Goal: Task Accomplishment & Management: Manage account settings

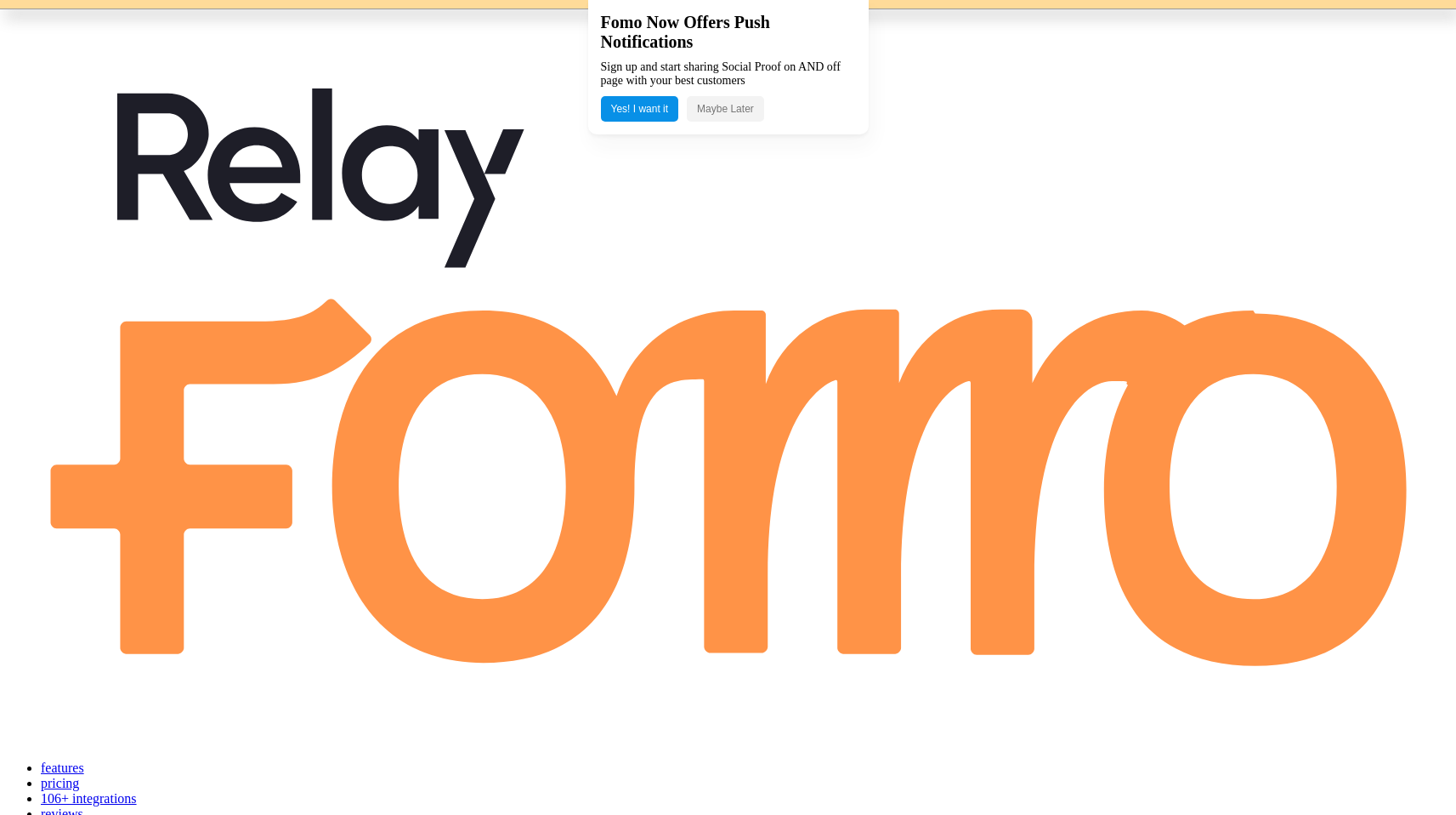
click at [720, 112] on button "Maybe Later" at bounding box center [726, 109] width 77 height 25
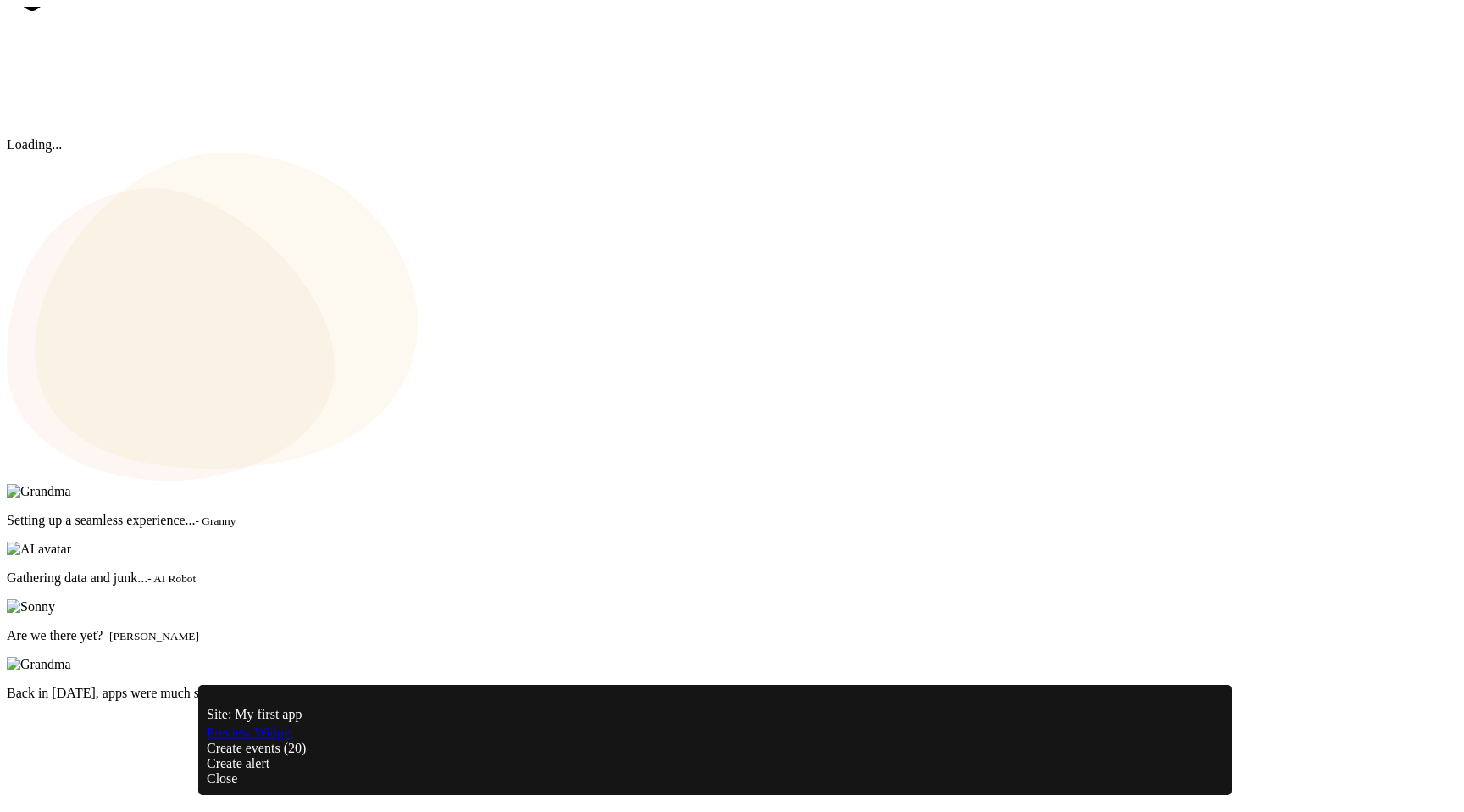
scroll to position [444, 1174]
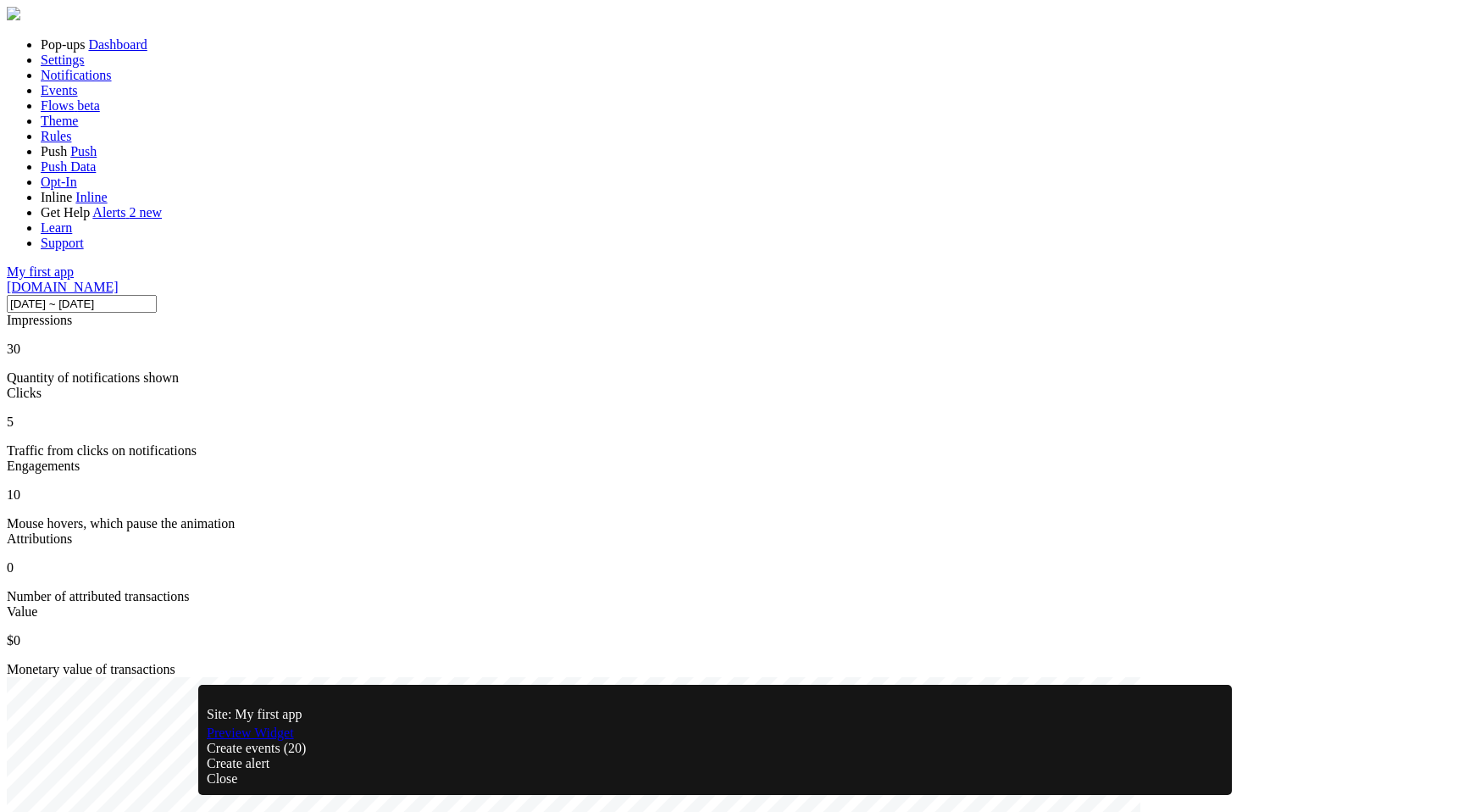
click at [85, 67] on link "Settings" at bounding box center [62, 60] width 44 height 14
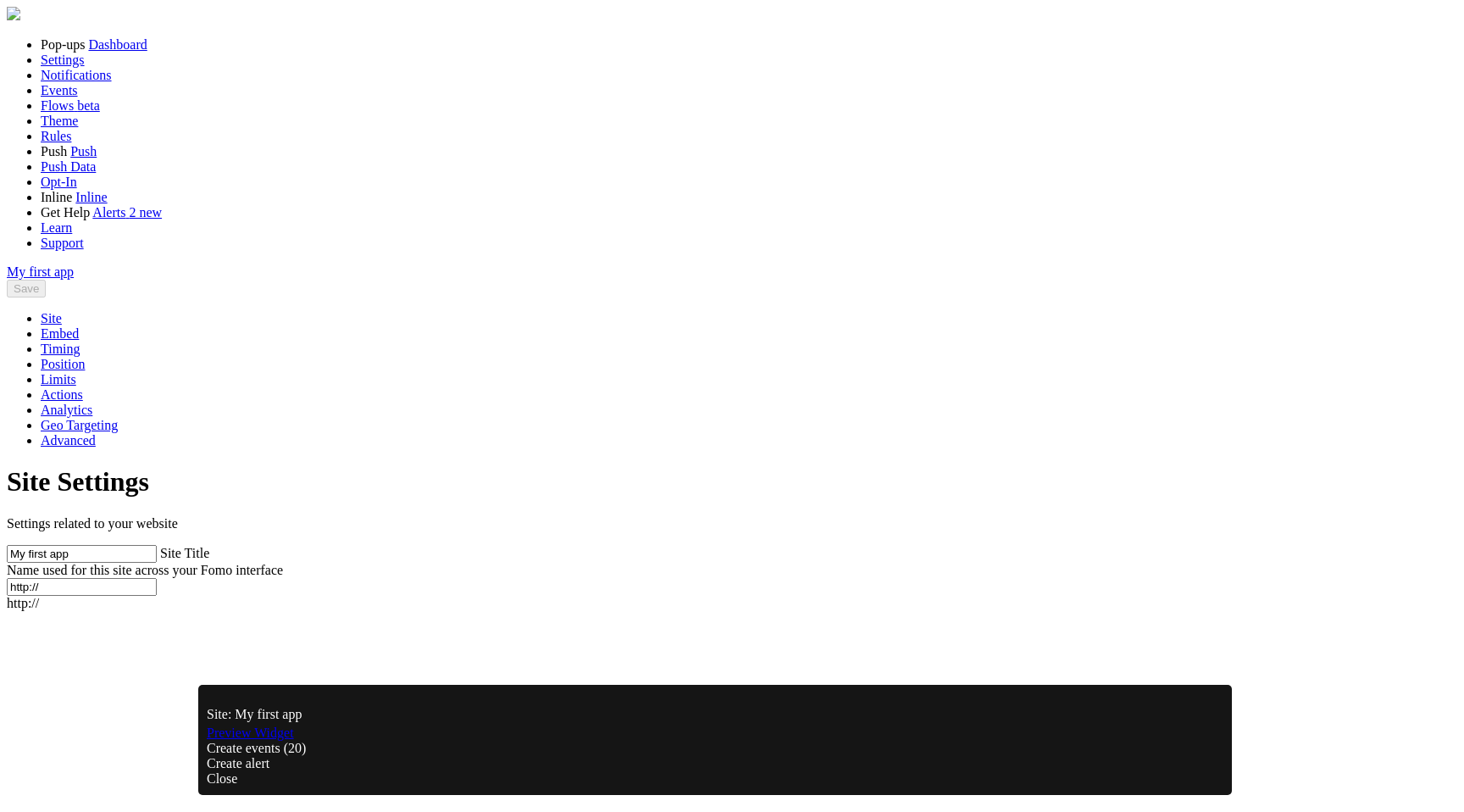
click at [72, 82] on span "Notifications" at bounding box center [76, 75] width 72 height 14
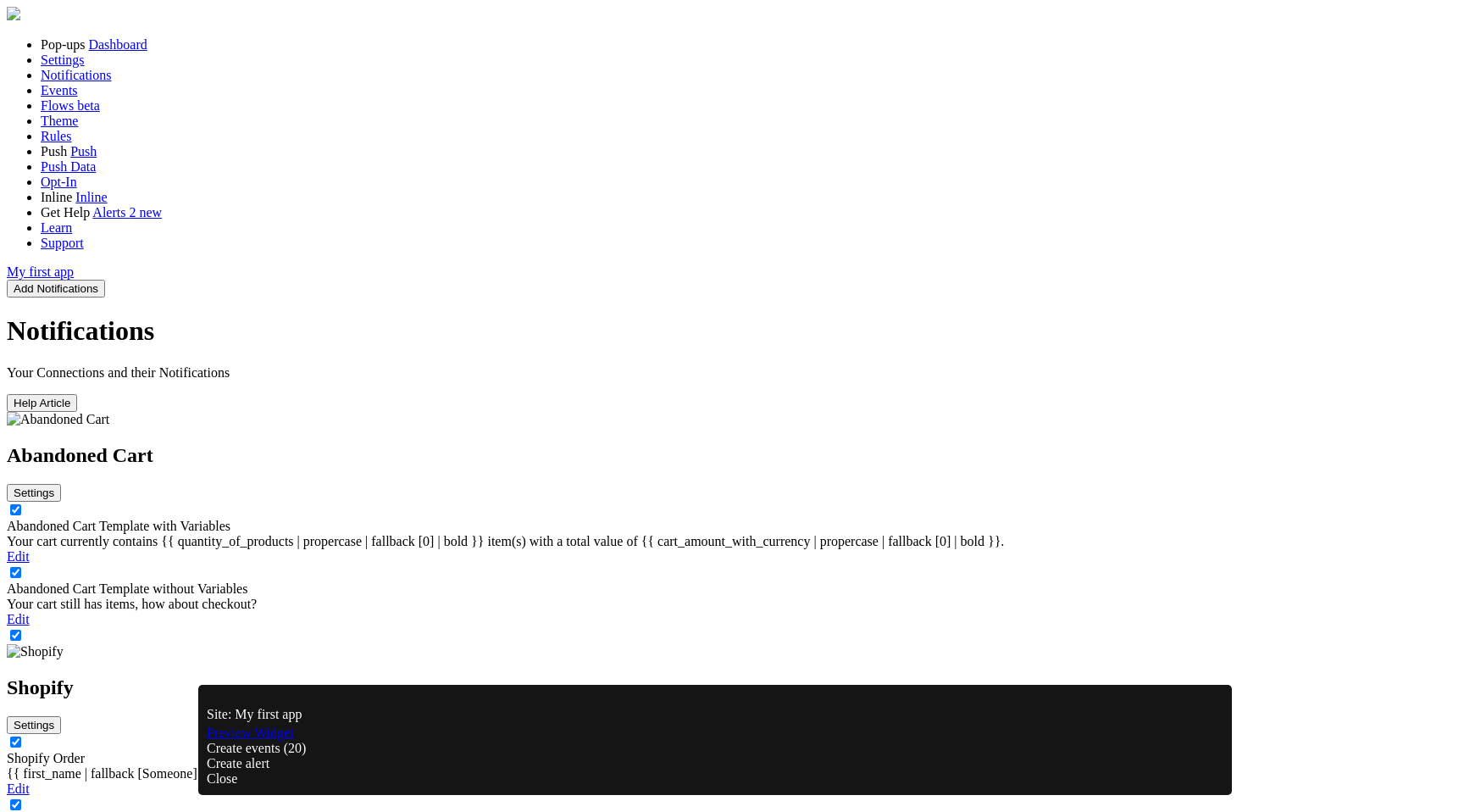
scroll to position [203, 0]
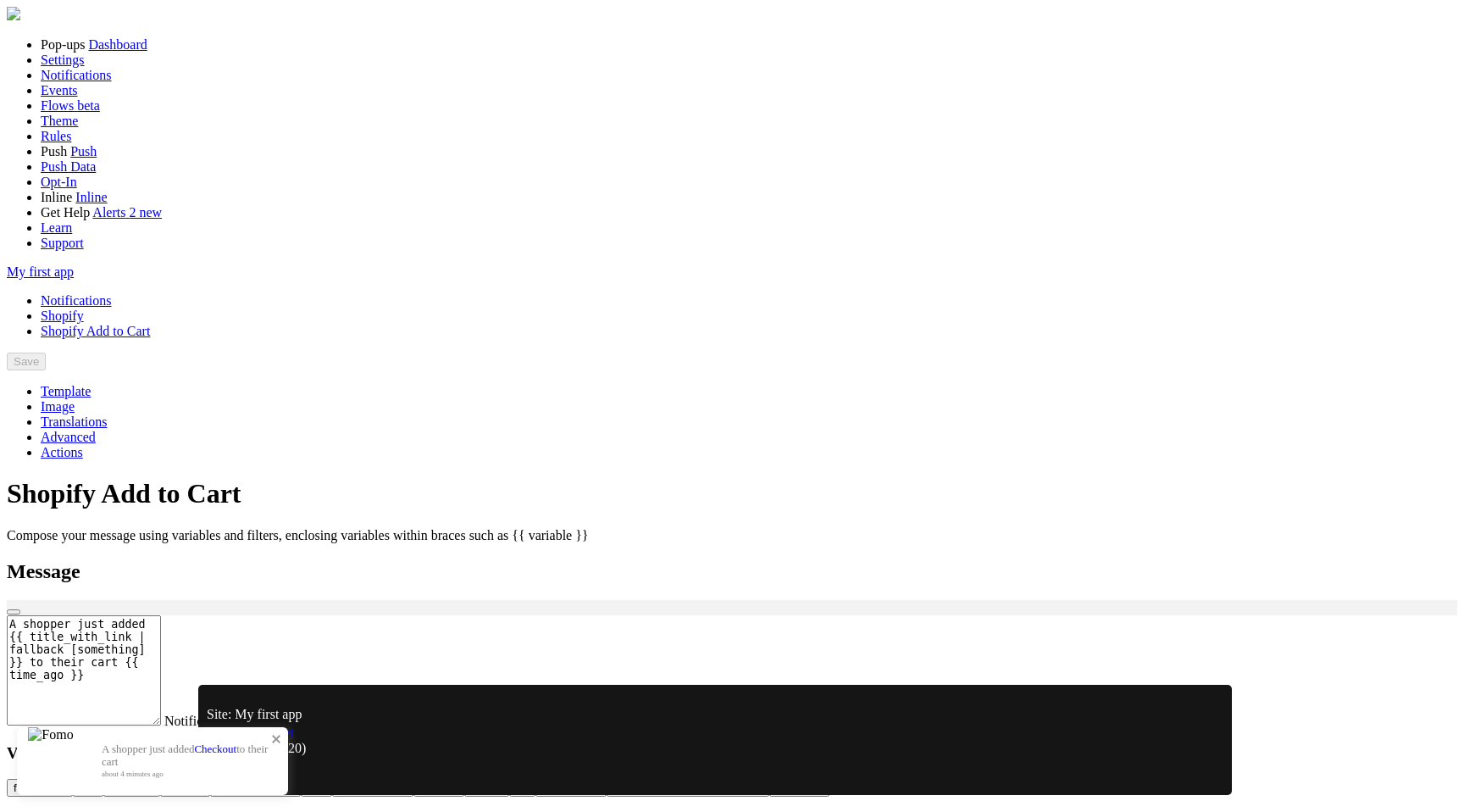
click at [72, 727] on img at bounding box center [50, 761] width 45 height 68
click at [294, 740] on link "Preview Widget" at bounding box center [250, 732] width 88 height 14
click at [54, 97] on span "Events" at bounding box center [59, 90] width 38 height 14
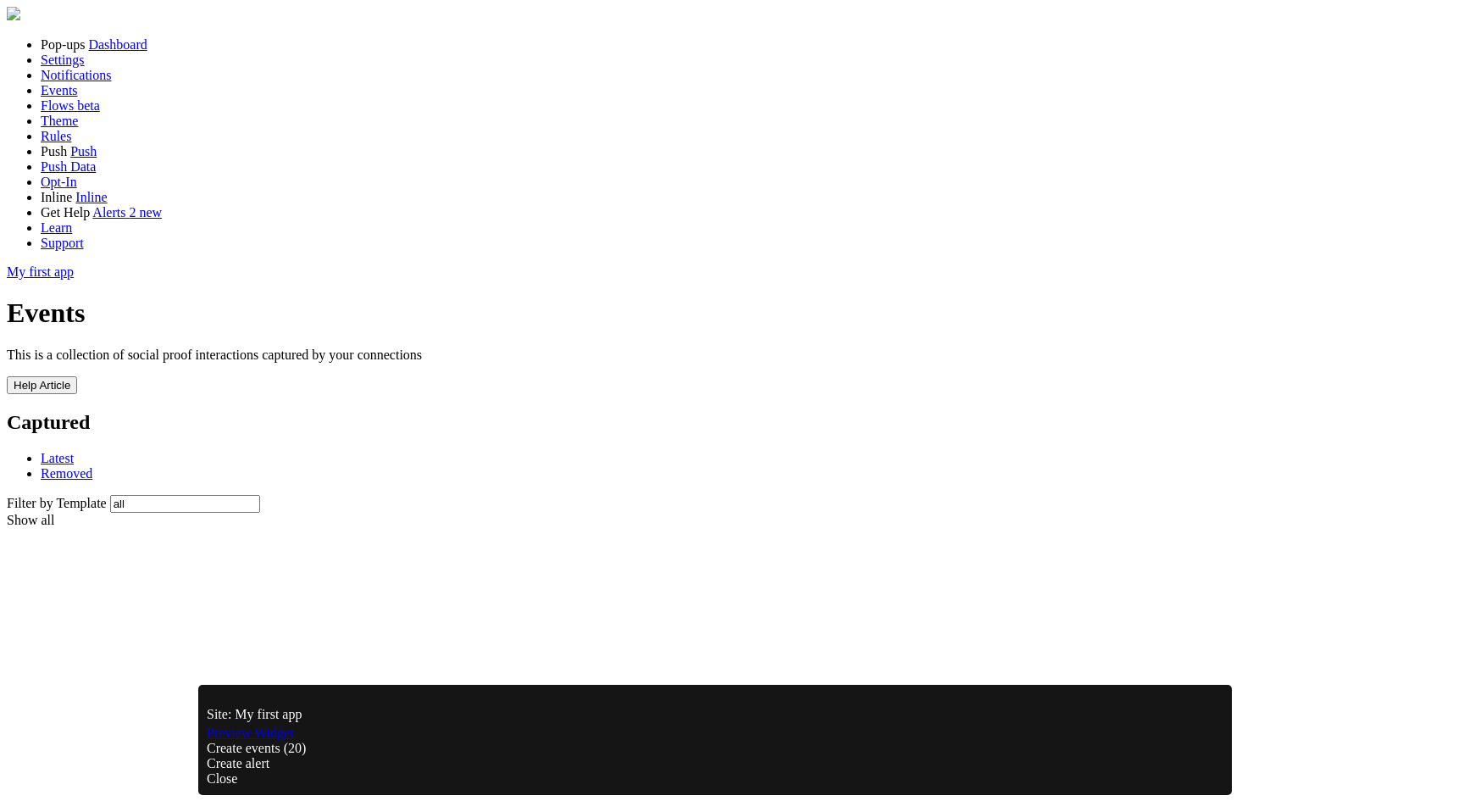
scroll to position [1070, 0]
click at [1183, 771] on div "Close" at bounding box center [715, 778] width 1017 height 15
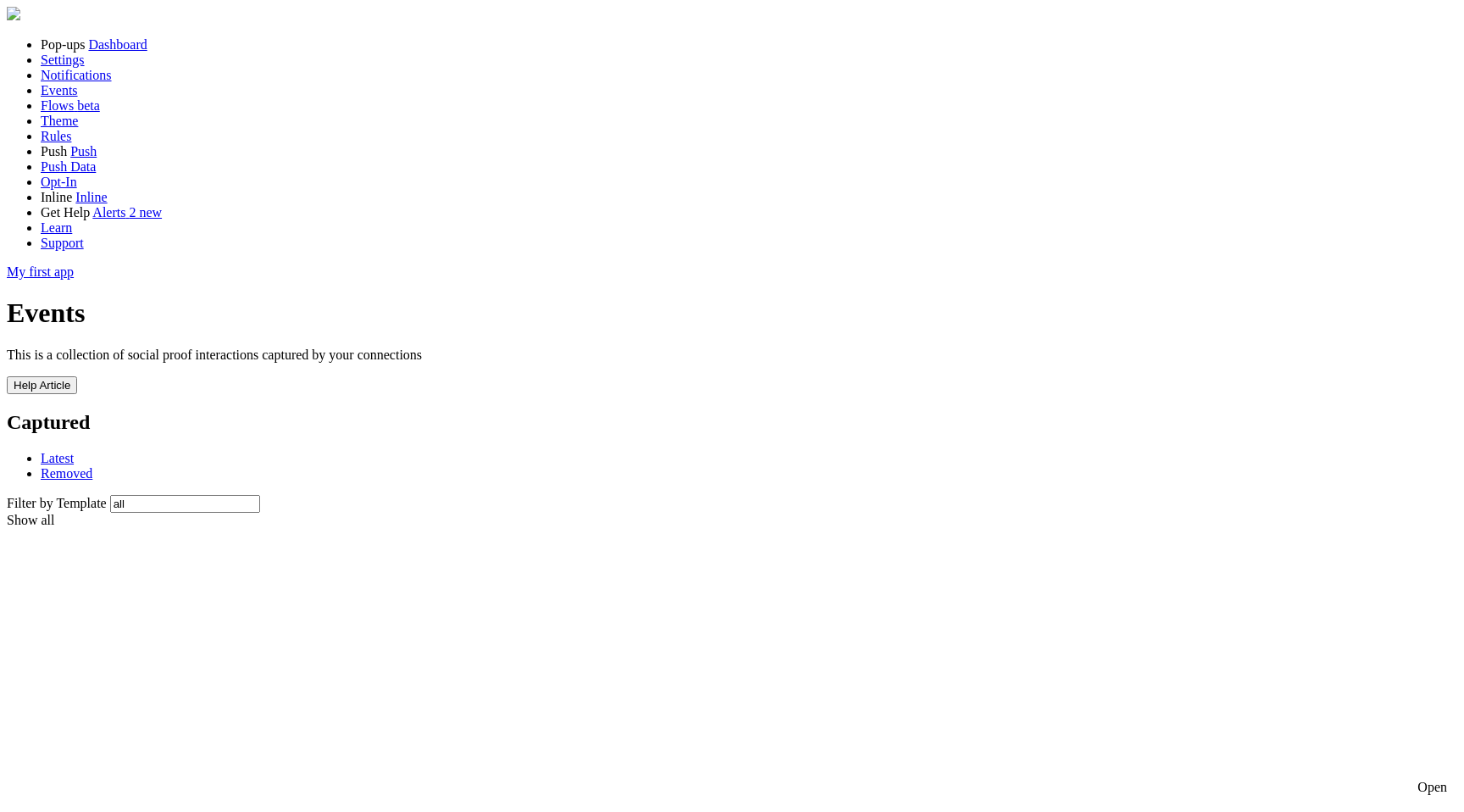
scroll to position [0, 0]
click at [92, 466] on span "Removed" at bounding box center [66, 473] width 52 height 14
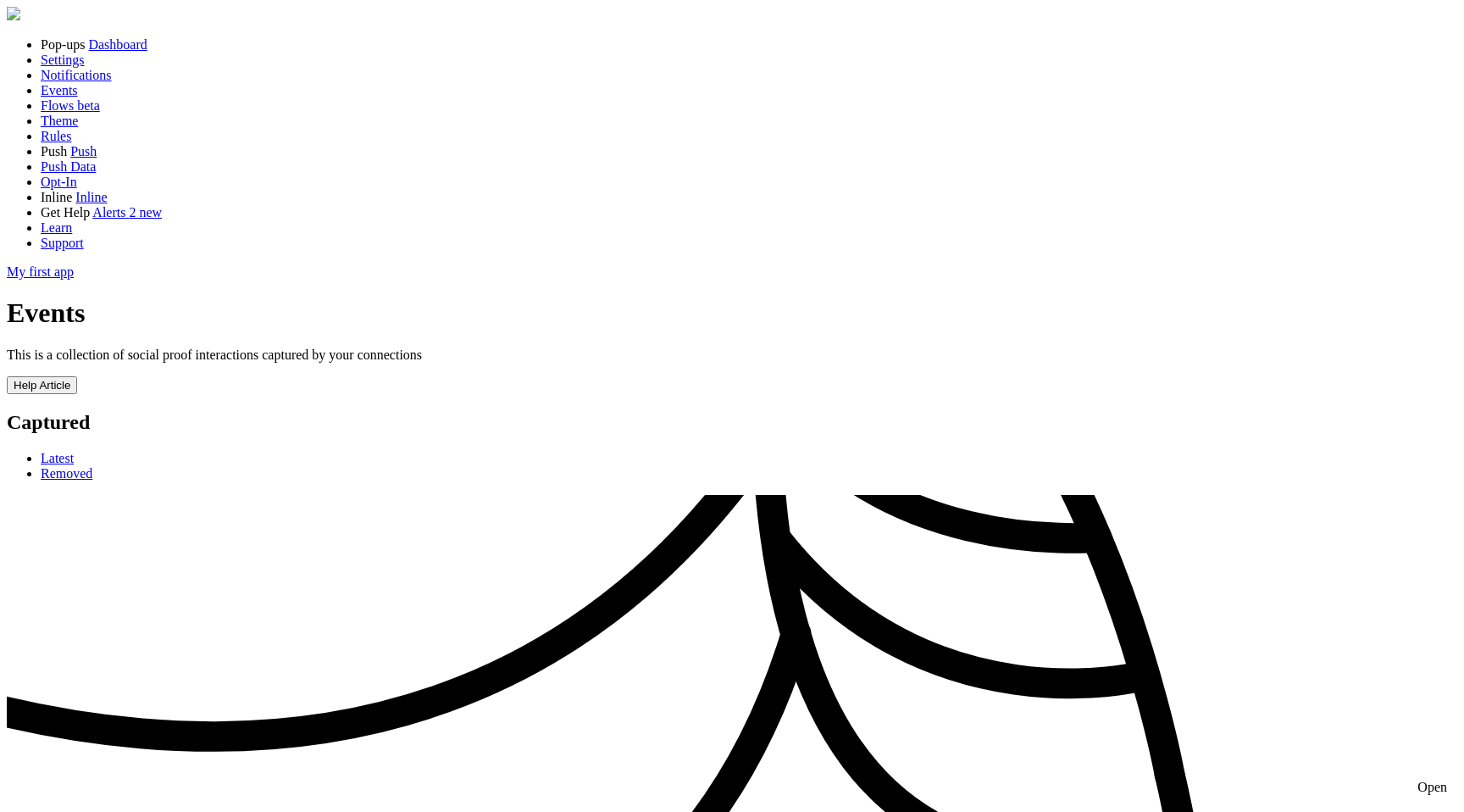
click at [73, 451] on span "Latest" at bounding box center [56, 458] width 33 height 14
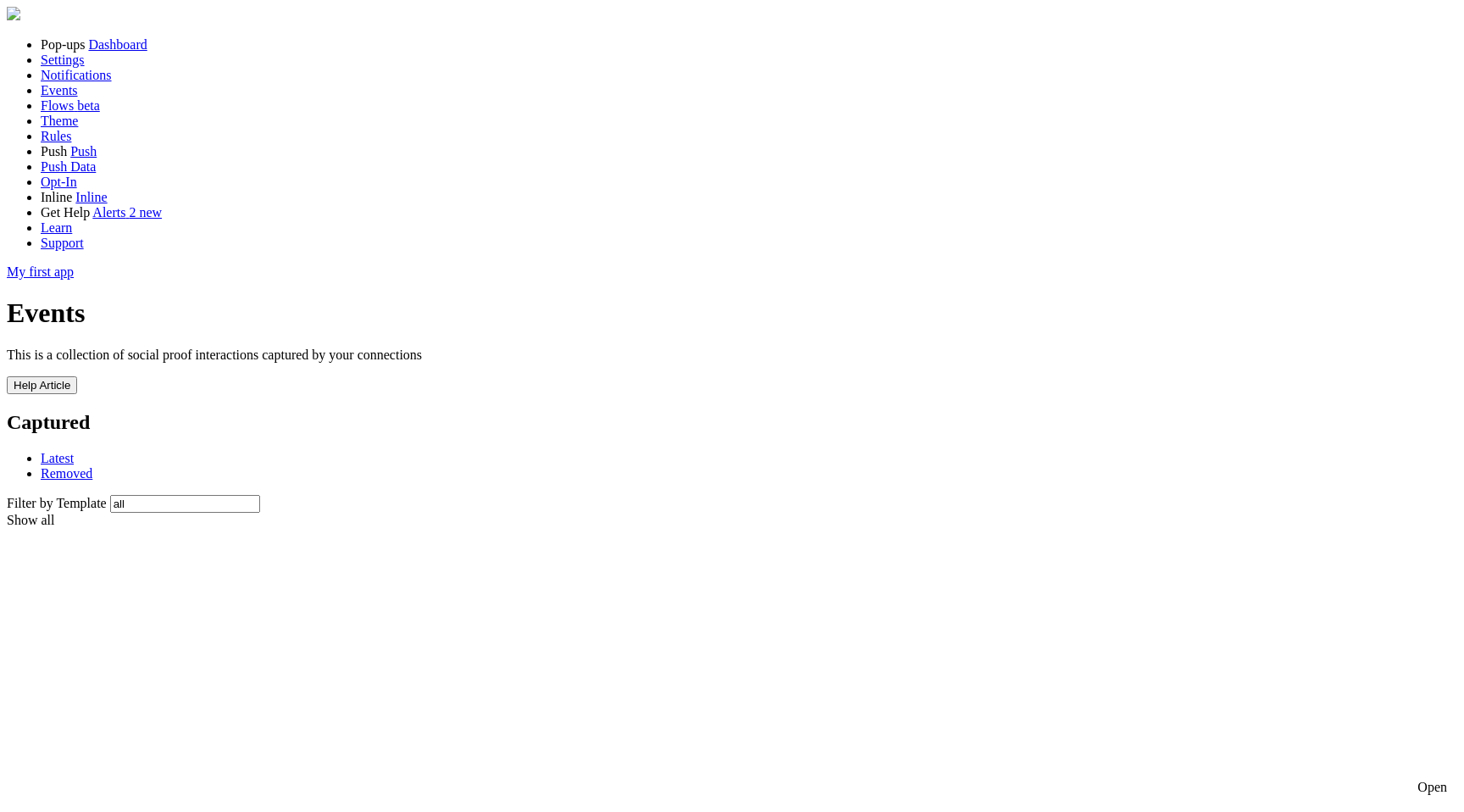
checkbox input "true"
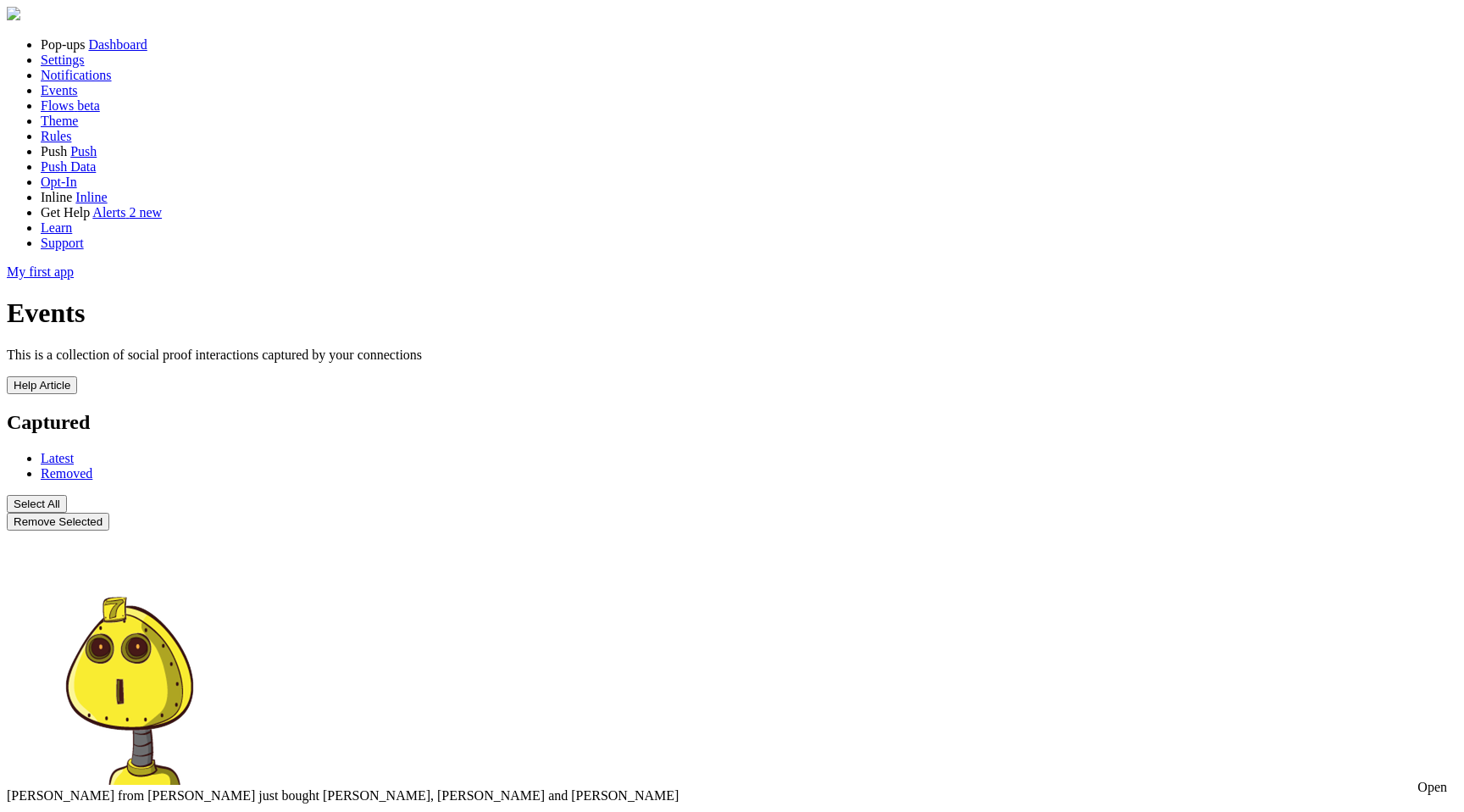
click at [67, 495] on button "Select All" at bounding box center [37, 503] width 60 height 18
checkbox input "true"
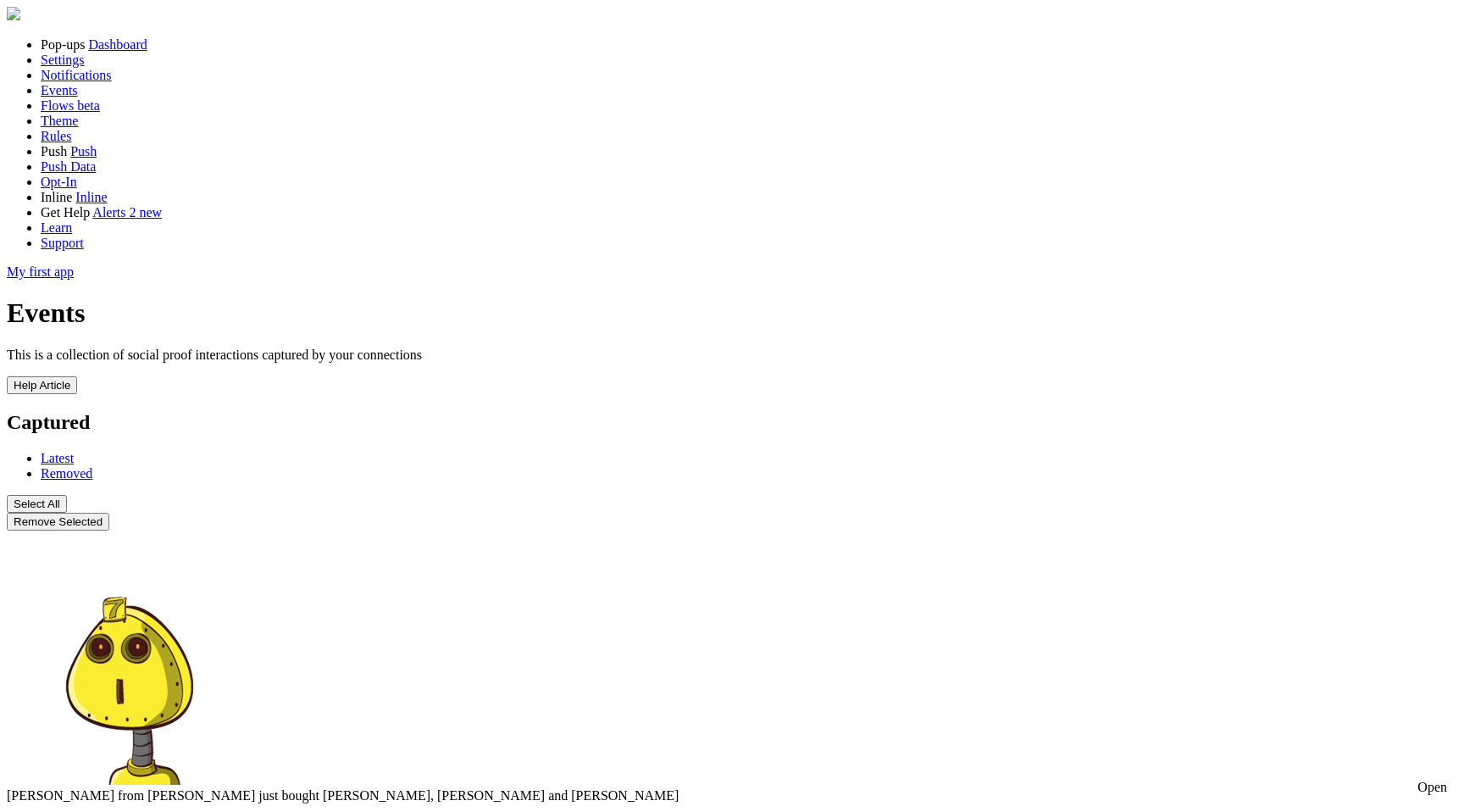
checkbox input "true"
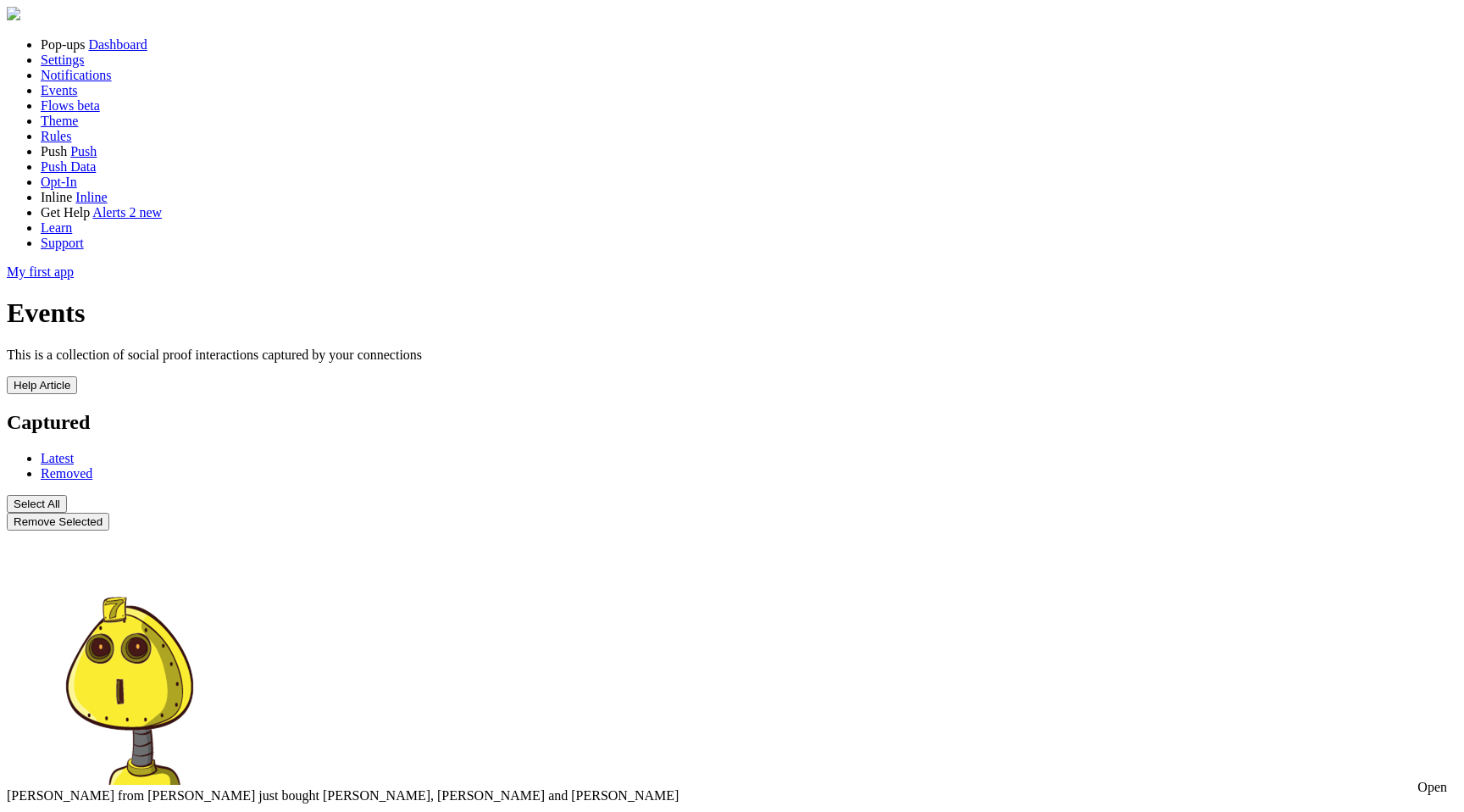
checkbox input "true"
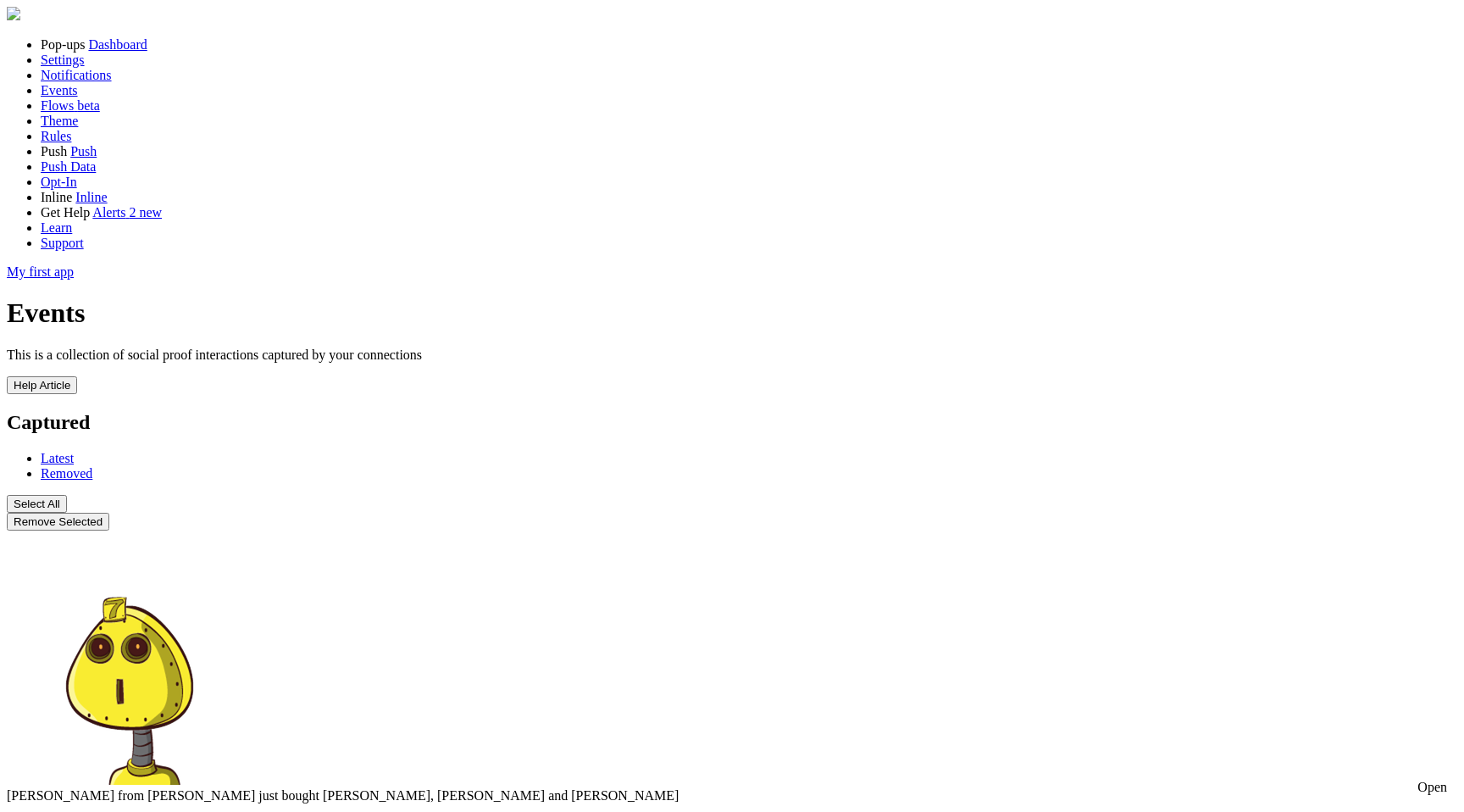
checkbox input "true"
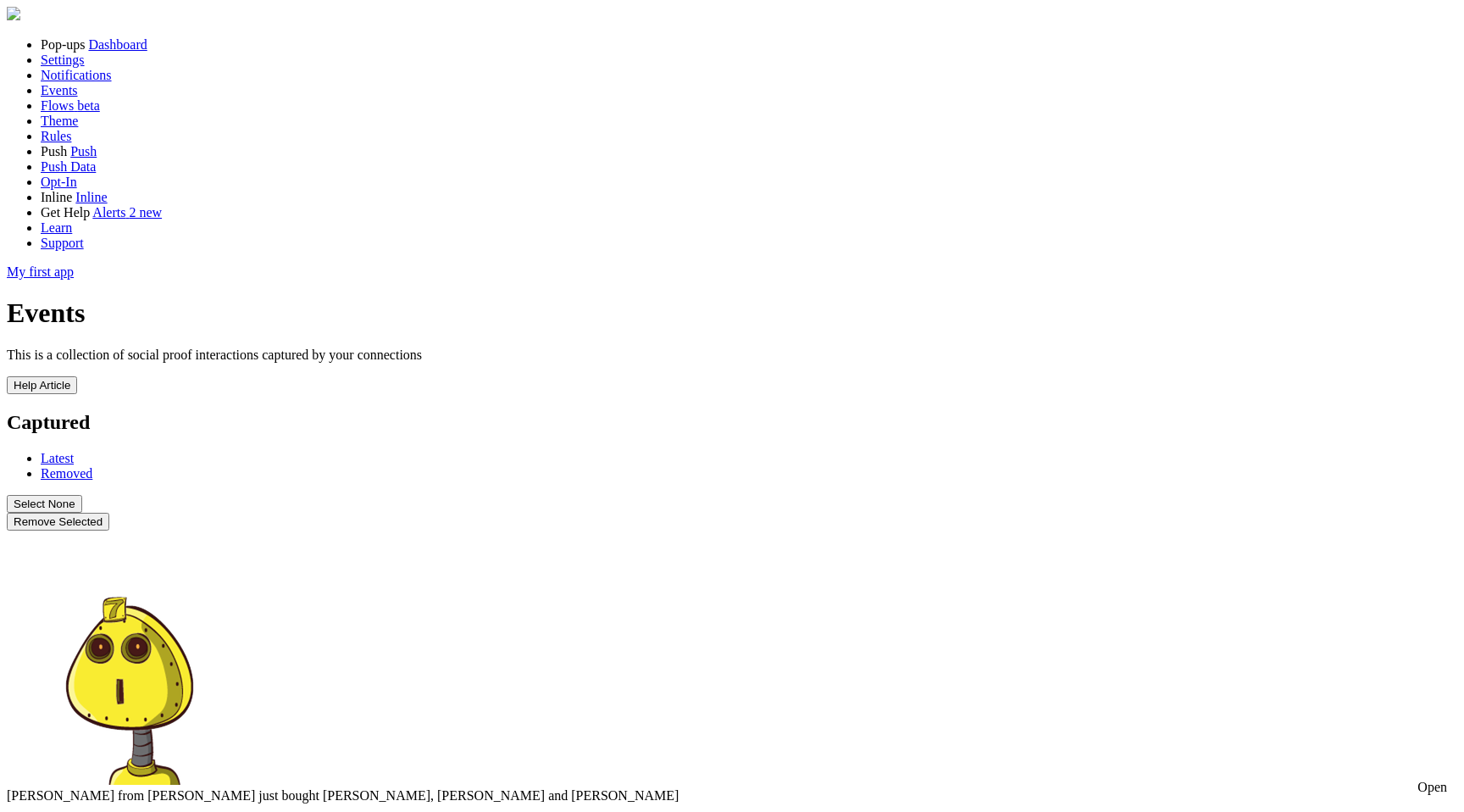
click at [109, 512] on button "Remove Selected" at bounding box center [58, 521] width 103 height 18
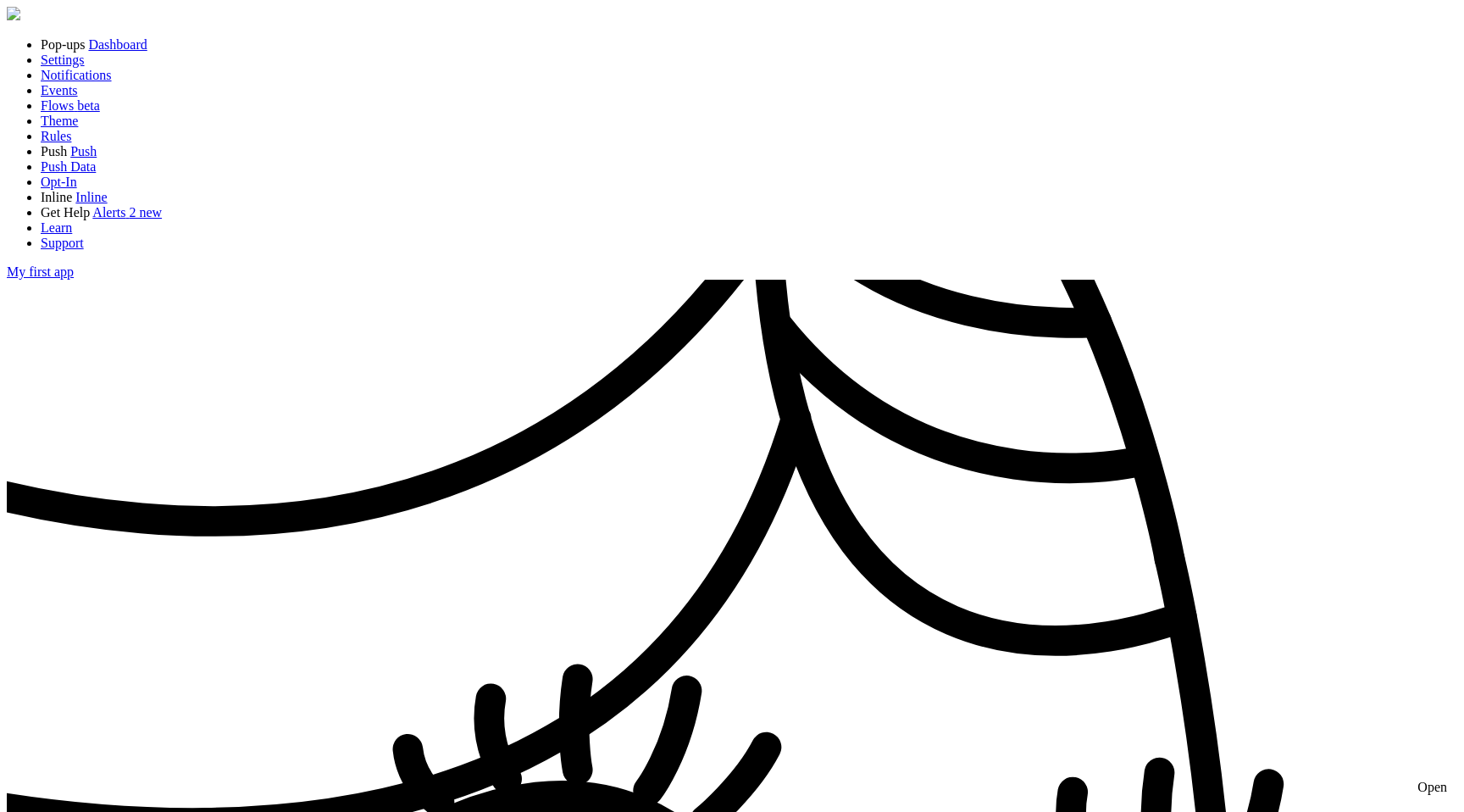
drag, startPoint x: 332, startPoint y: 471, endPoint x: 320, endPoint y: 473, distance: 12.2
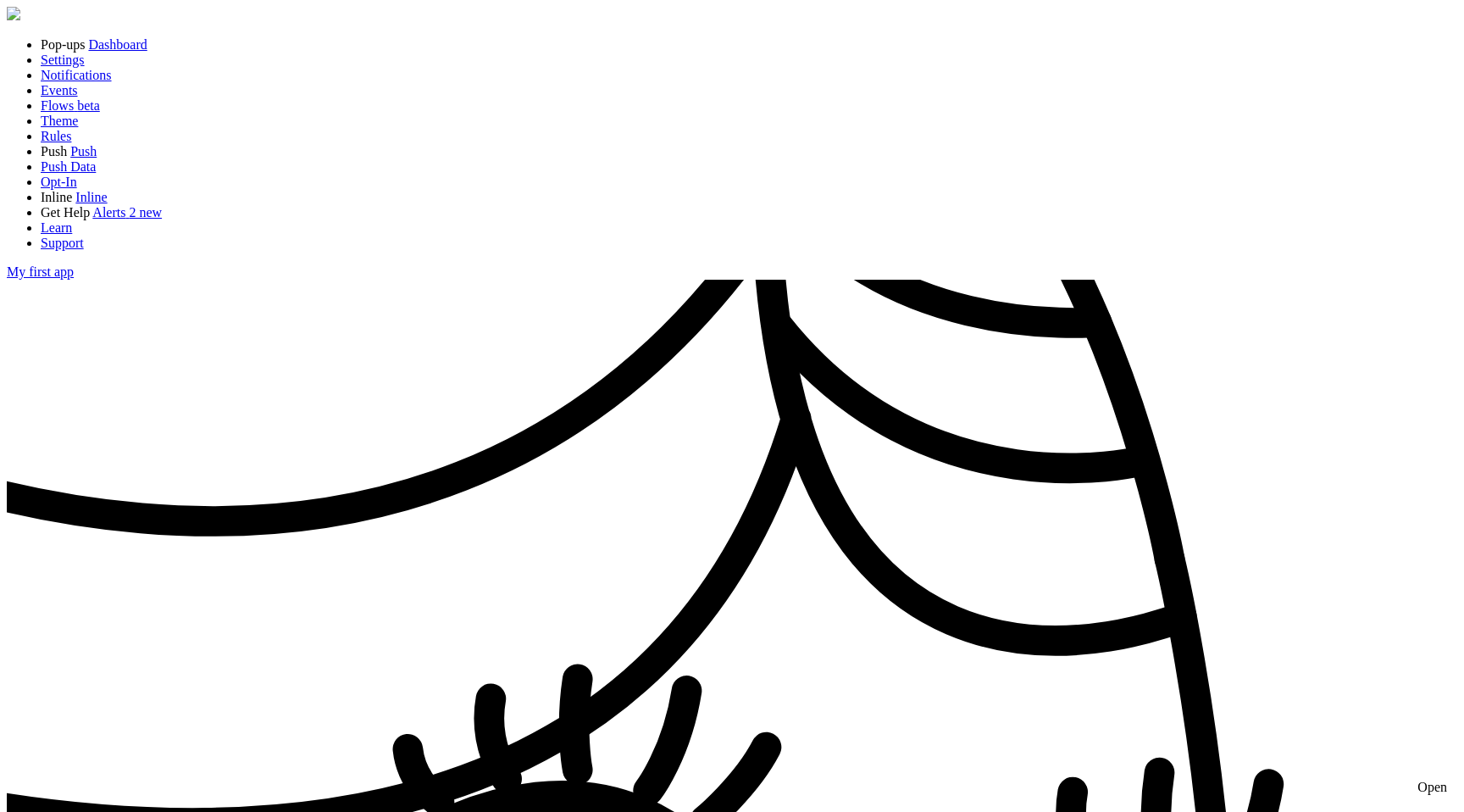
click at [1430, 780] on div "Open" at bounding box center [1432, 787] width 30 height 15
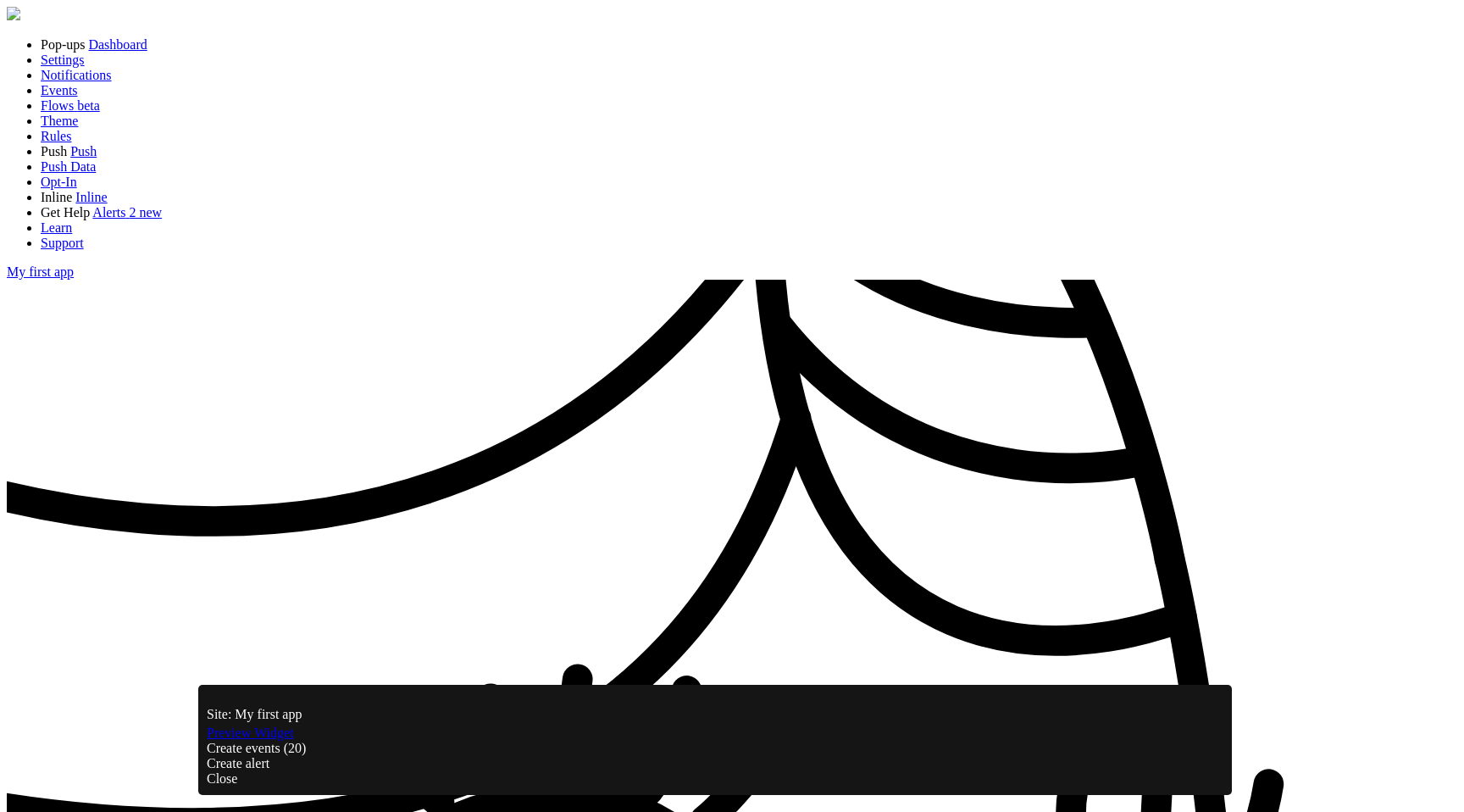
click at [294, 740] on link "Preview Widget" at bounding box center [250, 732] width 88 height 14
